Goal: Check status: Check status

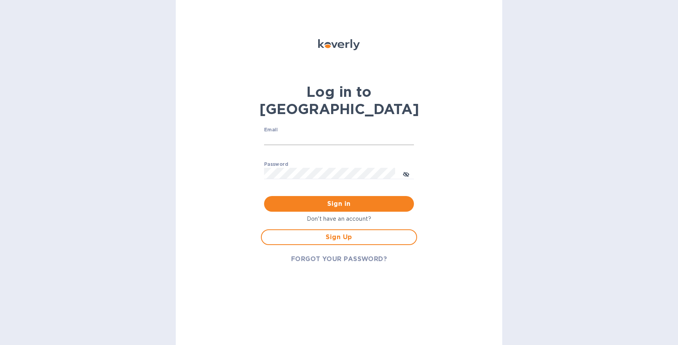
click at [350, 133] on input "Email" at bounding box center [339, 139] width 150 height 12
type input "[EMAIL_ADDRESS][DOMAIN_NAME]"
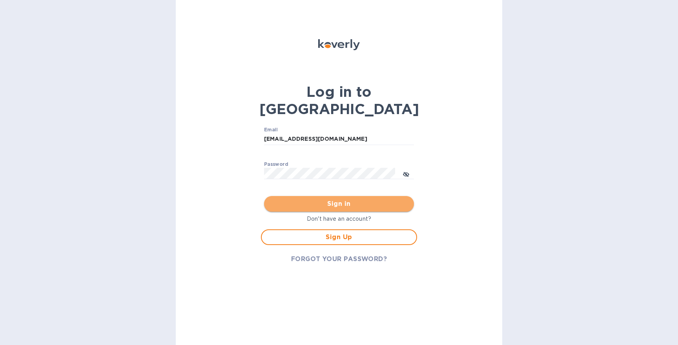
click at [318, 199] on span "Sign in" at bounding box center [338, 203] width 137 height 9
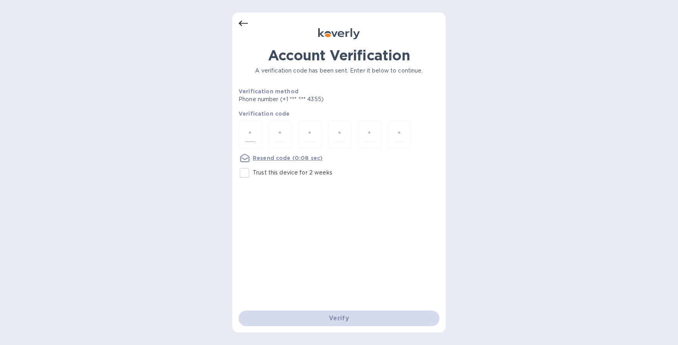
click at [250, 139] on input "number" at bounding box center [250, 134] width 10 height 15
type input "5"
type input "9"
type input "1"
type input "8"
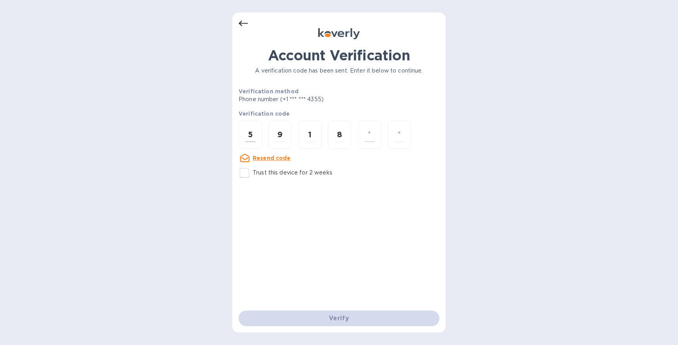
type input "5"
type input "4"
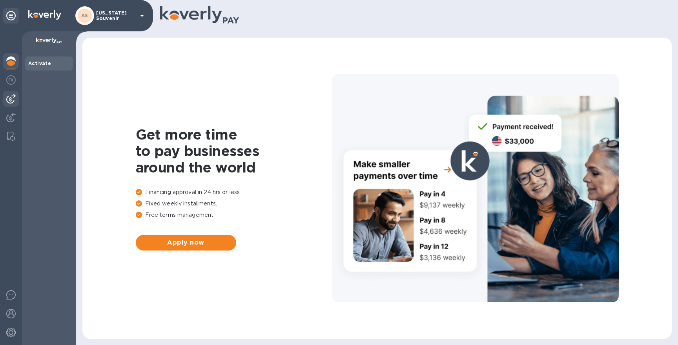
click at [11, 98] on img at bounding box center [10, 98] width 9 height 9
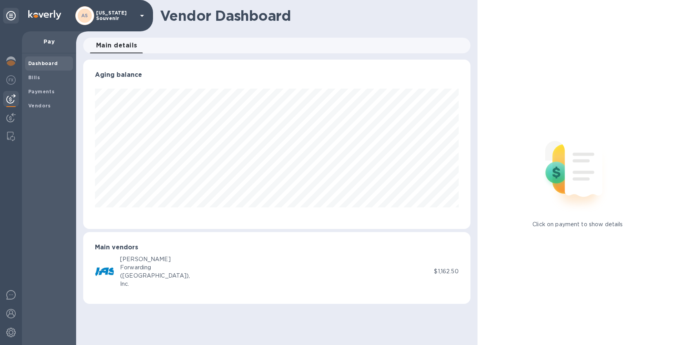
scroll to position [169, 387]
click at [38, 91] on b "Payments" at bounding box center [41, 92] width 26 height 6
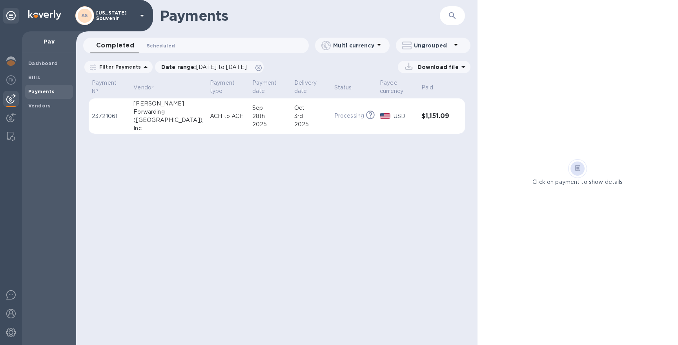
click at [162, 46] on span "Scheduled 0" at bounding box center [161, 46] width 28 height 8
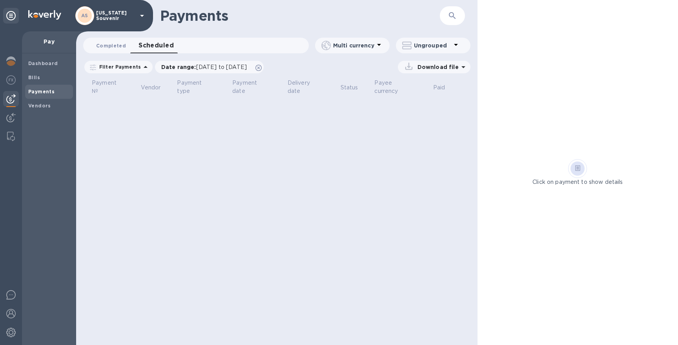
click at [119, 43] on span "Completed 0" at bounding box center [111, 46] width 30 height 8
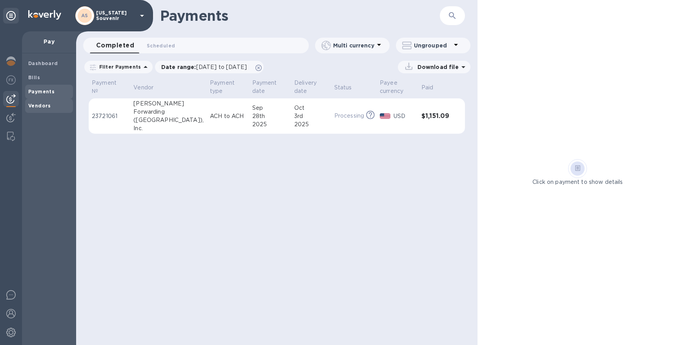
click at [44, 107] on b "Vendors" at bounding box center [39, 106] width 23 height 6
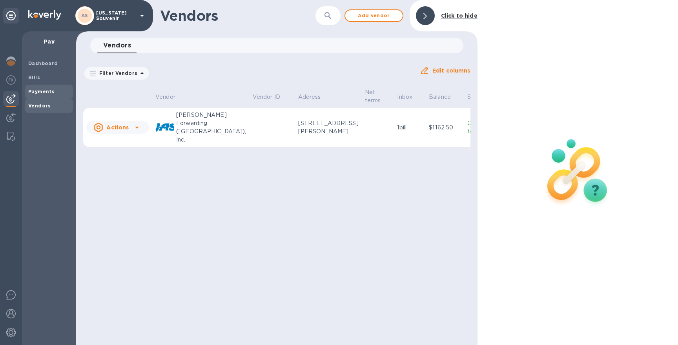
click at [43, 91] on b "Payments" at bounding box center [41, 92] width 26 height 6
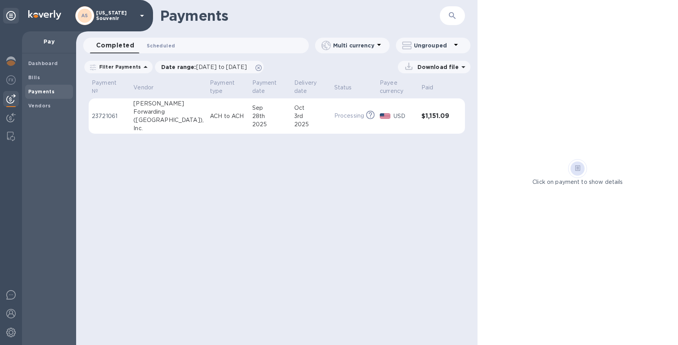
click at [168, 44] on span "Scheduled 0" at bounding box center [161, 46] width 28 height 8
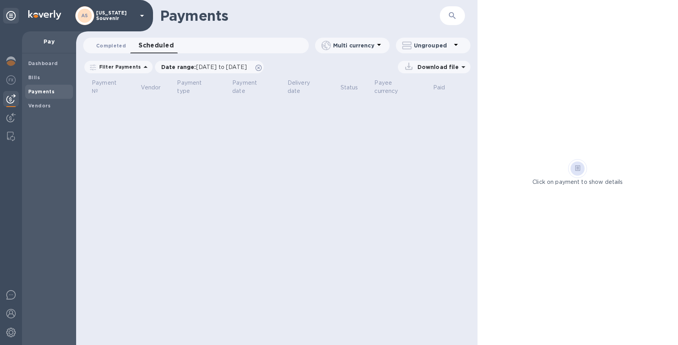
click at [111, 44] on span "Completed 0" at bounding box center [111, 46] width 30 height 8
